Goal: Information Seeking & Learning: Learn about a topic

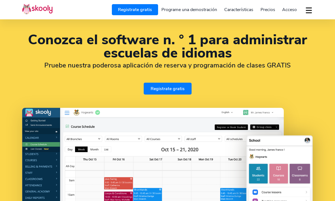
select select "es"
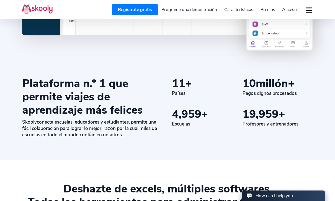
select select "27"
select select "[GEOGRAPHIC_DATA]"
select select "[GEOGRAPHIC_DATA]/[GEOGRAPHIC_DATA]"
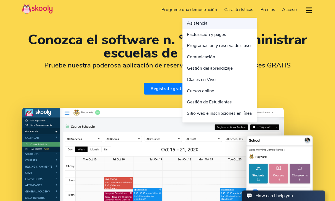
click at [194, 22] on link "Asistencia" at bounding box center [220, 23] width 75 height 11
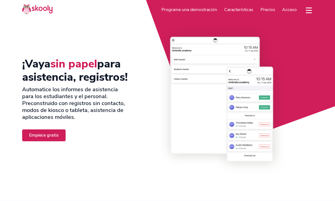
select select "es"
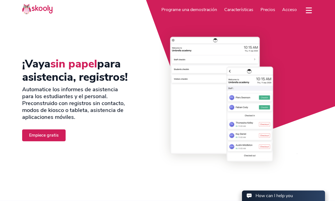
select select "27"
select select "[GEOGRAPHIC_DATA]"
select select "[GEOGRAPHIC_DATA]/[GEOGRAPHIC_DATA]"
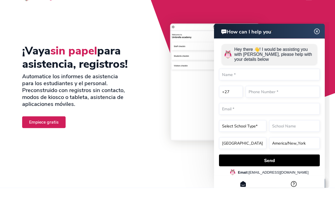
click at [315, 36] on header "How can I help you" at bounding box center [269, 31] width 111 height 15
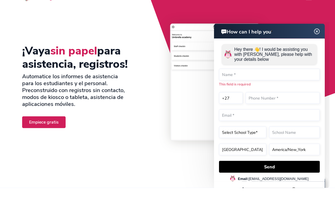
scroll to position [13, 0]
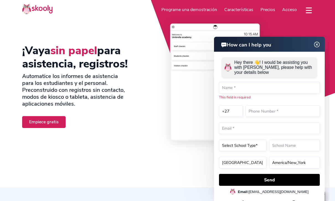
click at [318, 48] on img at bounding box center [317, 44] width 11 height 7
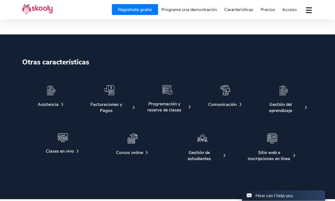
scroll to position [910, 0]
click at [115, 100] on div at bounding box center [109, 93] width 49 height 16
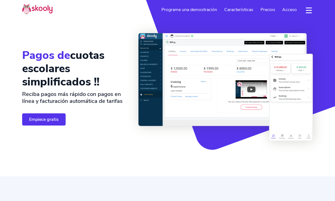
select select "es"
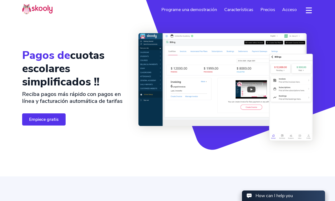
select select "27"
select select "[GEOGRAPHIC_DATA]"
select select "[GEOGRAPHIC_DATA]/[GEOGRAPHIC_DATA]"
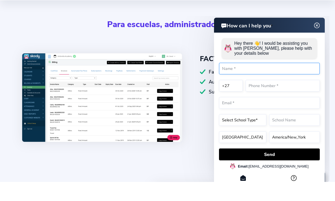
scroll to position [163, 0]
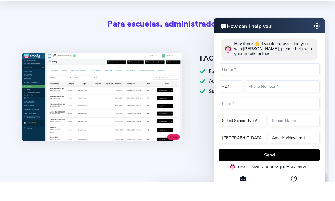
click at [320, 25] on img at bounding box center [317, 26] width 11 height 7
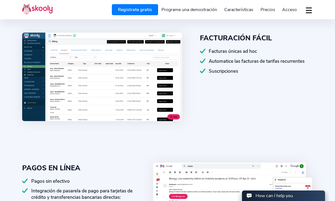
scroll to position [219, 0]
